Goal: Navigation & Orientation: Find specific page/section

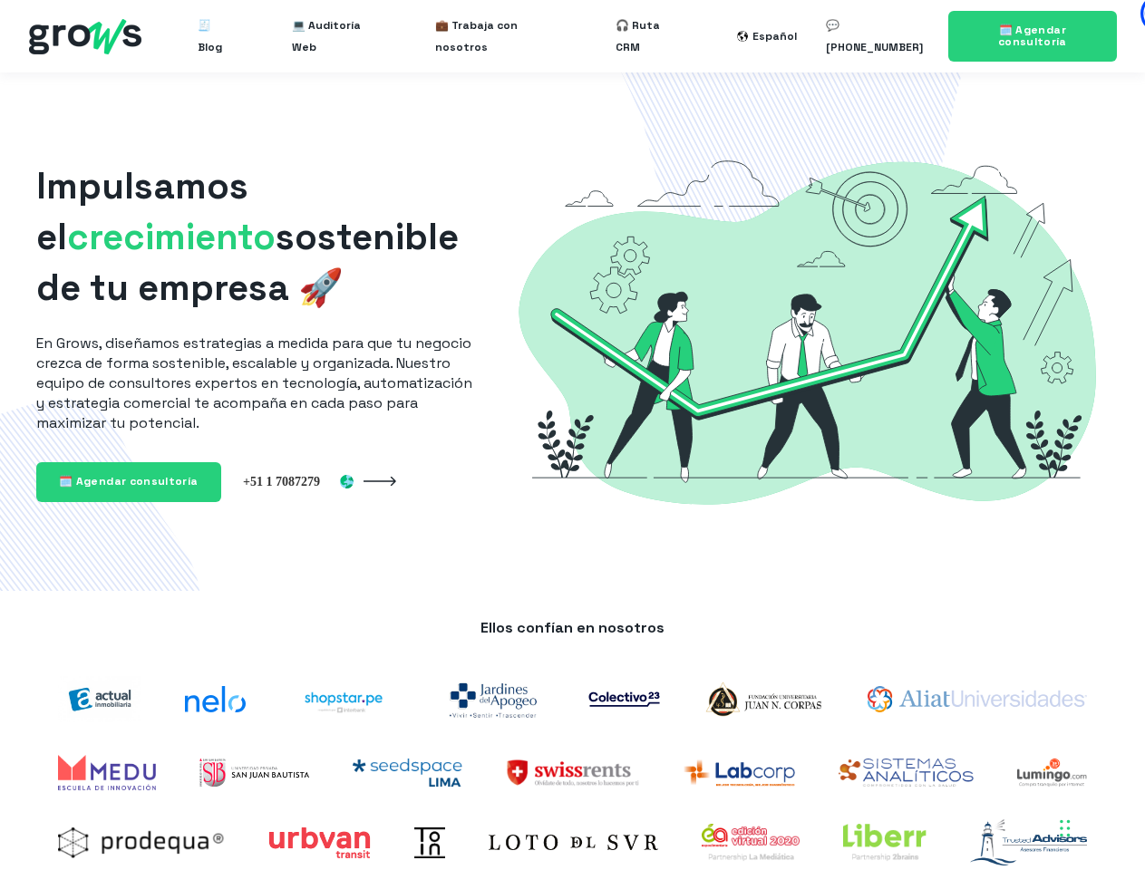
click at [748, 36] on div "Español English" at bounding box center [742, 36] width 11 height 11
click at [624, 699] on img at bounding box center [623, 699] width 71 height 15
click at [573, 772] on img at bounding box center [573, 773] width 134 height 28
click at [751, 843] on img at bounding box center [751, 843] width 98 height 38
click at [1065, 829] on div "Chat Widget" at bounding box center [982, 754] width 326 height 232
